Goal: Task Accomplishment & Management: Manage account settings

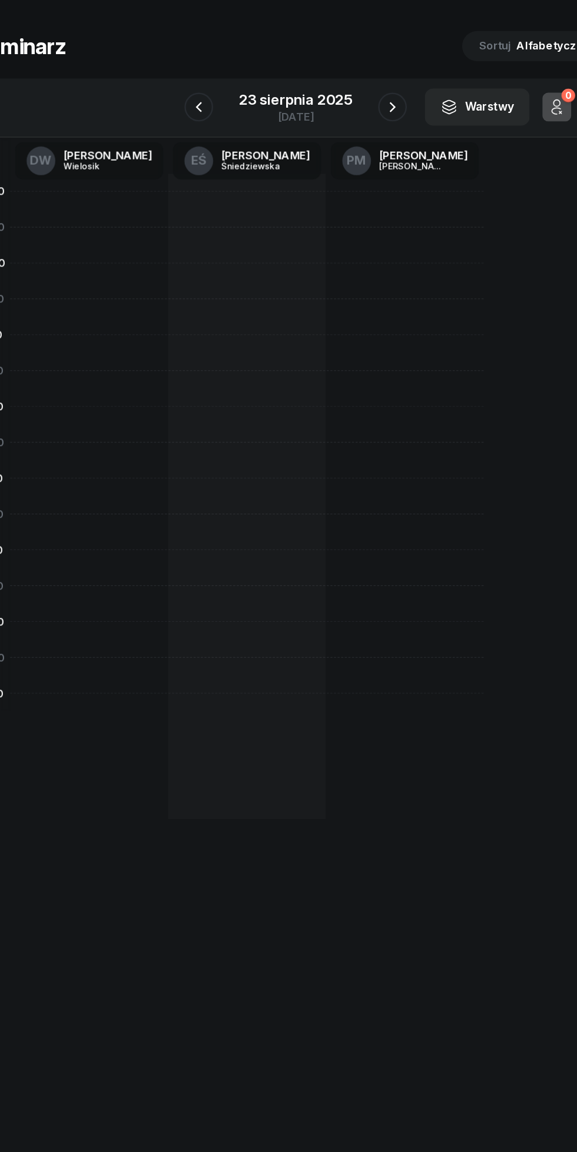
click at [367, 132] on icon "button" at bounding box center [368, 132] width 14 height 14
click at [362, 139] on icon "button" at bounding box center [368, 132] width 14 height 14
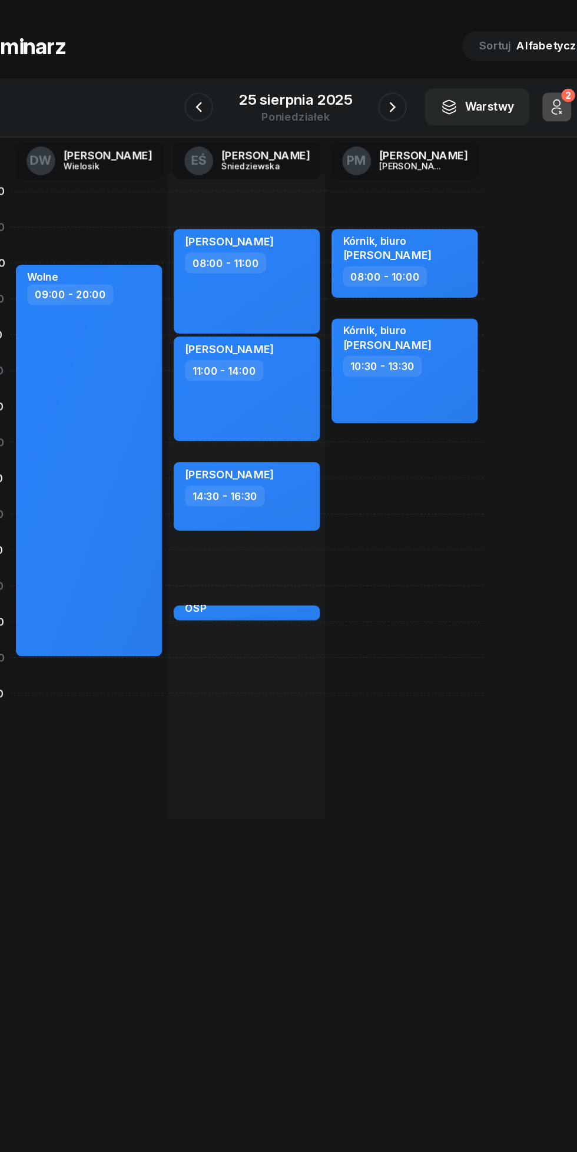
click at [373, 128] on icon "button" at bounding box center [368, 132] width 14 height 14
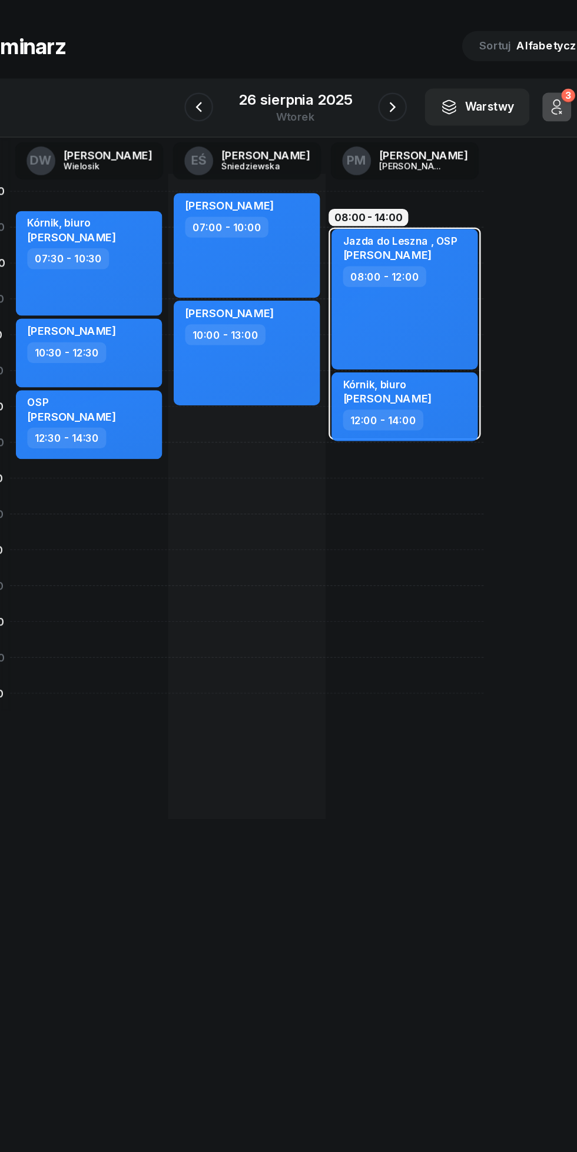
click at [265, 361] on div "[PERSON_NAME] 10:00 - 13:00" at bounding box center [248, 334] width 120 height 86
select select "10"
select select "13"
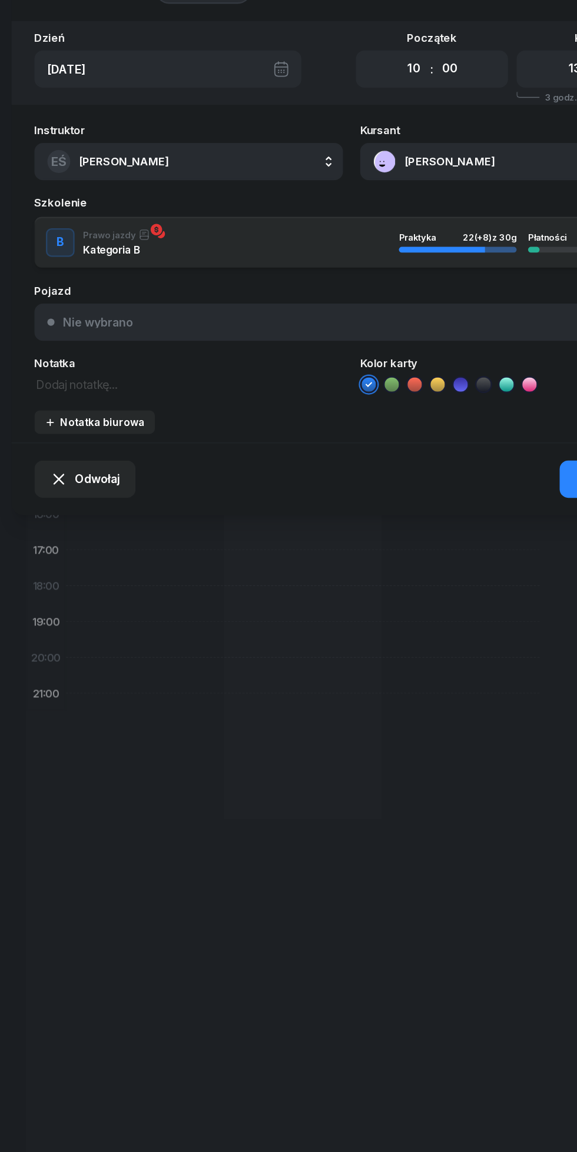
click at [74, 357] on textarea at bounding box center [154, 358] width 253 height 15
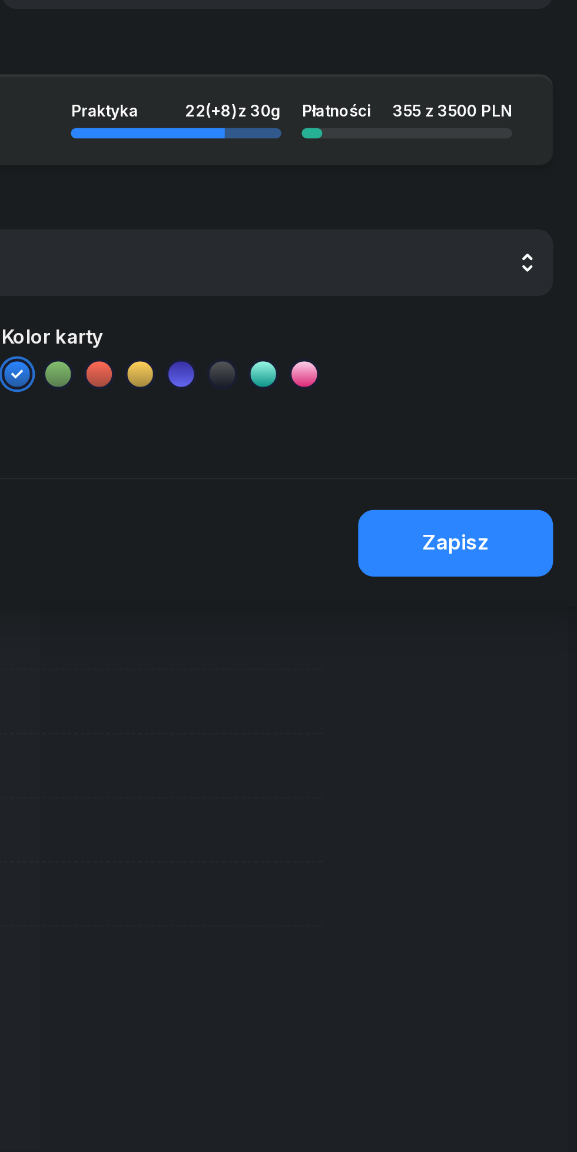
type textarea "[STREET_ADDRESS]"
click at [516, 437] on div "Zapisz" at bounding box center [504, 437] width 31 height 15
